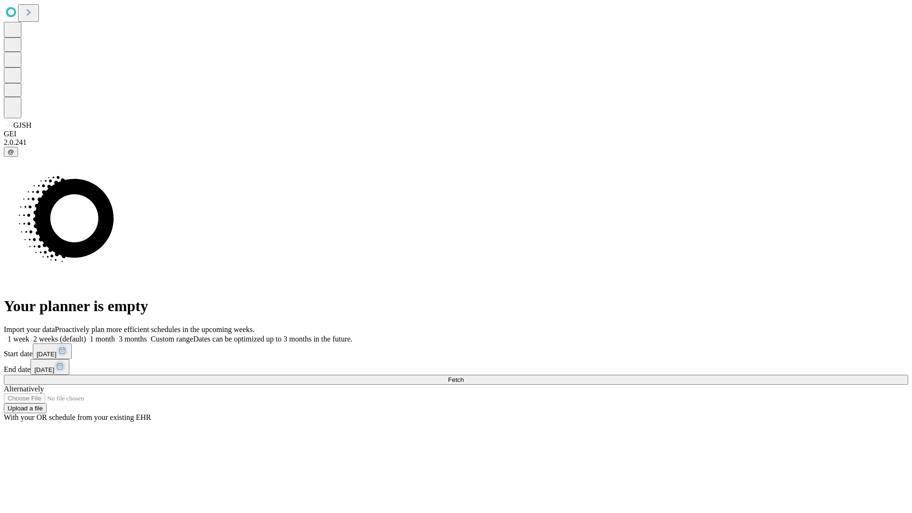
click at [463, 376] on span "Fetch" at bounding box center [456, 379] width 16 height 7
